Goal: Navigation & Orientation: Find specific page/section

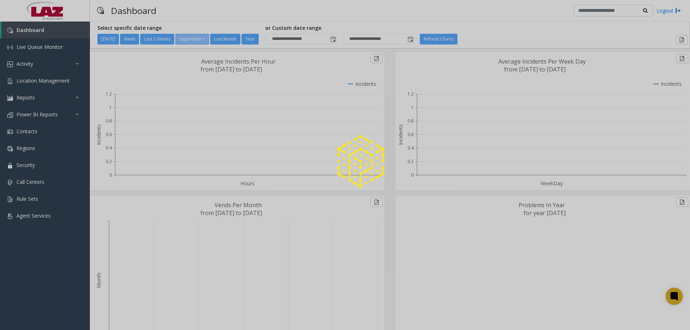
click at [46, 82] on div at bounding box center [345, 165] width 690 height 330
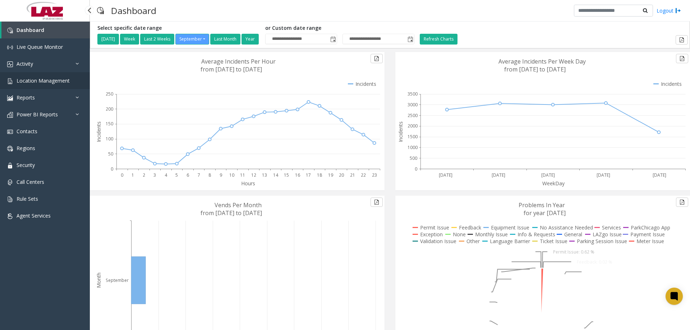
click at [46, 82] on span "Location Management" at bounding box center [43, 80] width 53 height 7
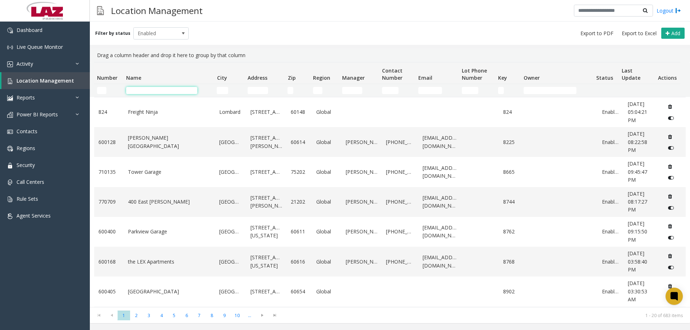
click at [148, 89] on input "Name Filter" at bounding box center [161, 90] width 71 height 7
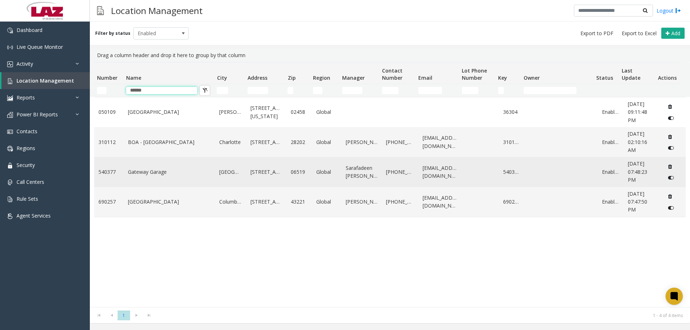
type input "******"
click at [158, 172] on link "Gateway Garage" at bounding box center [169, 172] width 83 height 8
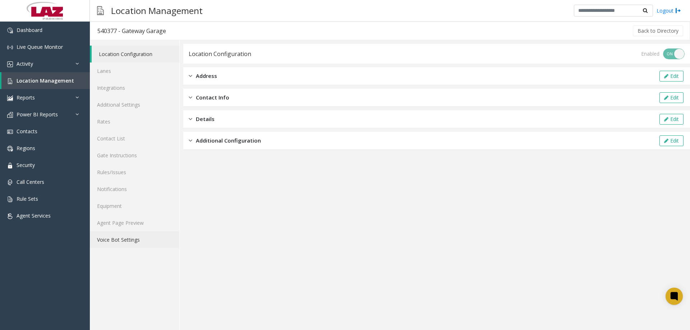
click at [125, 232] on link "Voice Bot Settings" at bounding box center [135, 240] width 90 height 17
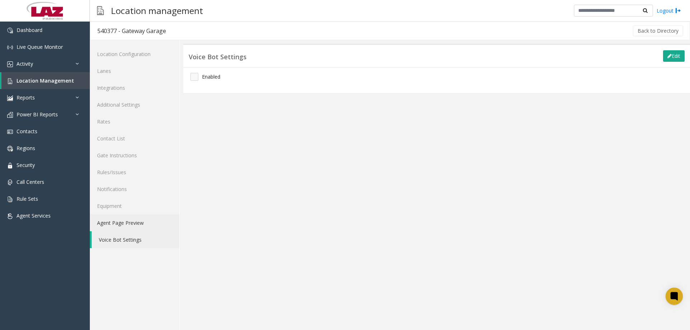
click at [121, 223] on link "Agent Page Preview" at bounding box center [135, 223] width 90 height 17
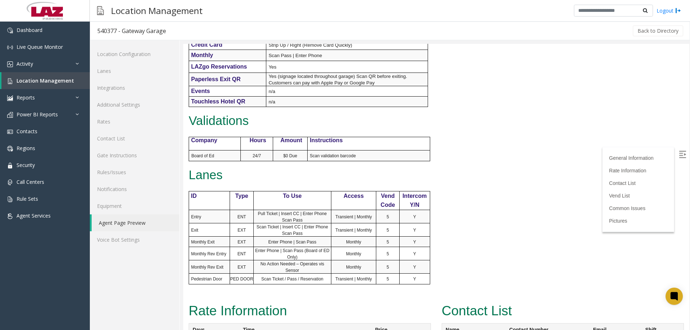
scroll to position [467, 0]
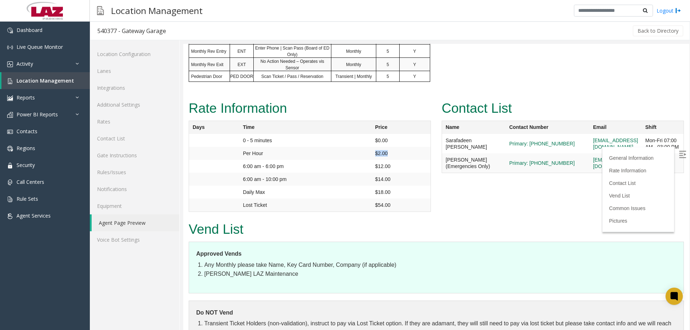
drag, startPoint x: 391, startPoint y: 153, endPoint x: 367, endPoint y: 156, distance: 24.2
click at [367, 156] on tr "Per Hour $2.00" at bounding box center [310, 153] width 242 height 13
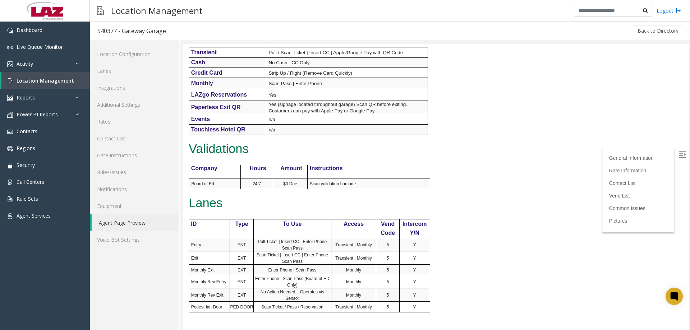
scroll to position [251, 0]
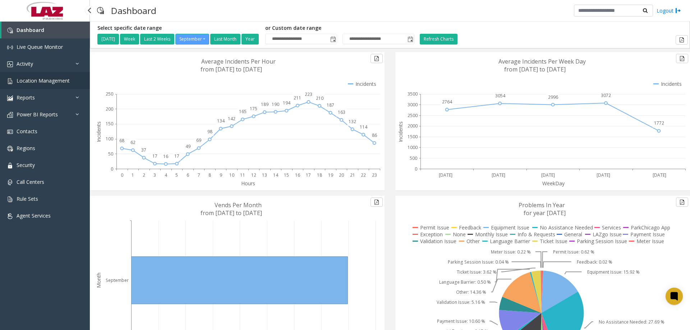
click at [47, 82] on span "Location Management" at bounding box center [43, 80] width 53 height 7
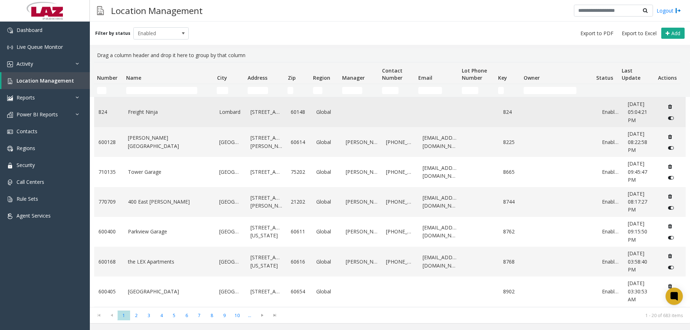
click at [155, 113] on link "Freight Ninja" at bounding box center [169, 112] width 83 height 8
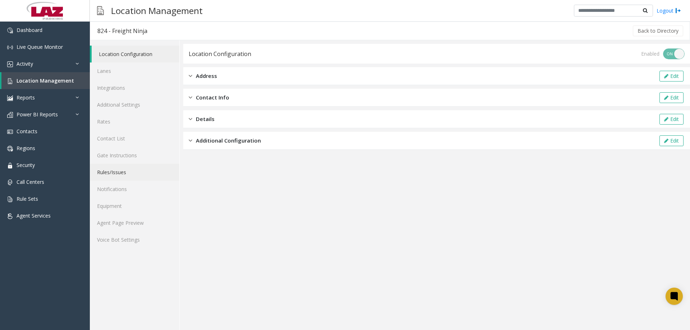
click at [119, 170] on link "Rules/Issues" at bounding box center [135, 172] width 90 height 17
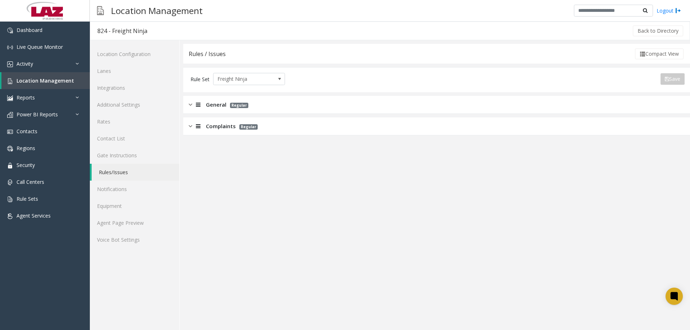
click at [208, 109] on div "General Regular" at bounding box center [436, 105] width 507 height 18
